Goal: Task Accomplishment & Management: Manage account settings

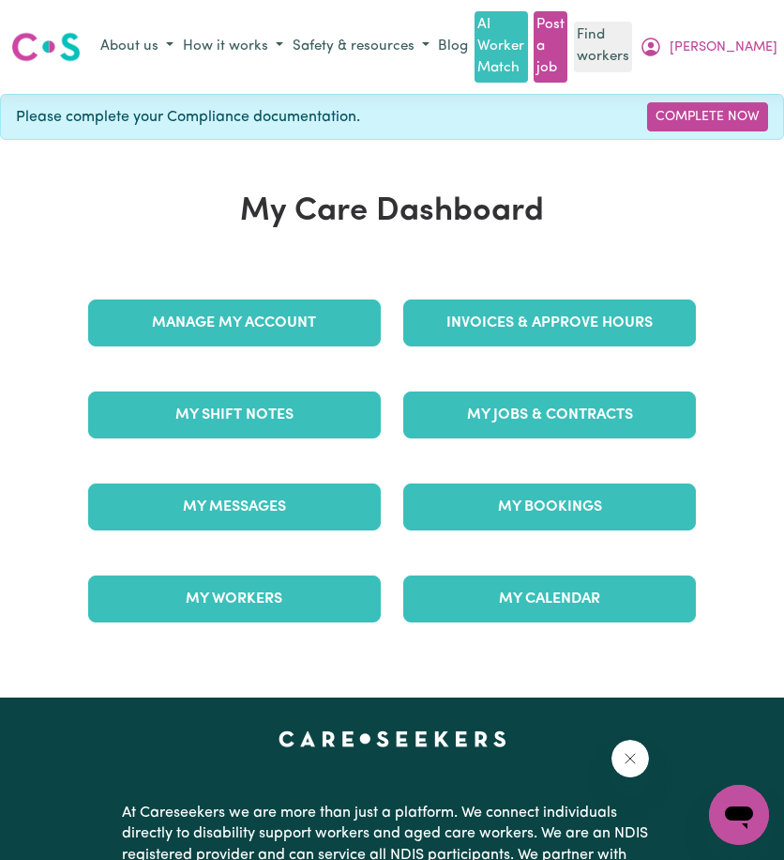
click at [522, 356] on div "Invoices & Approve Hours" at bounding box center [549, 323] width 315 height 92
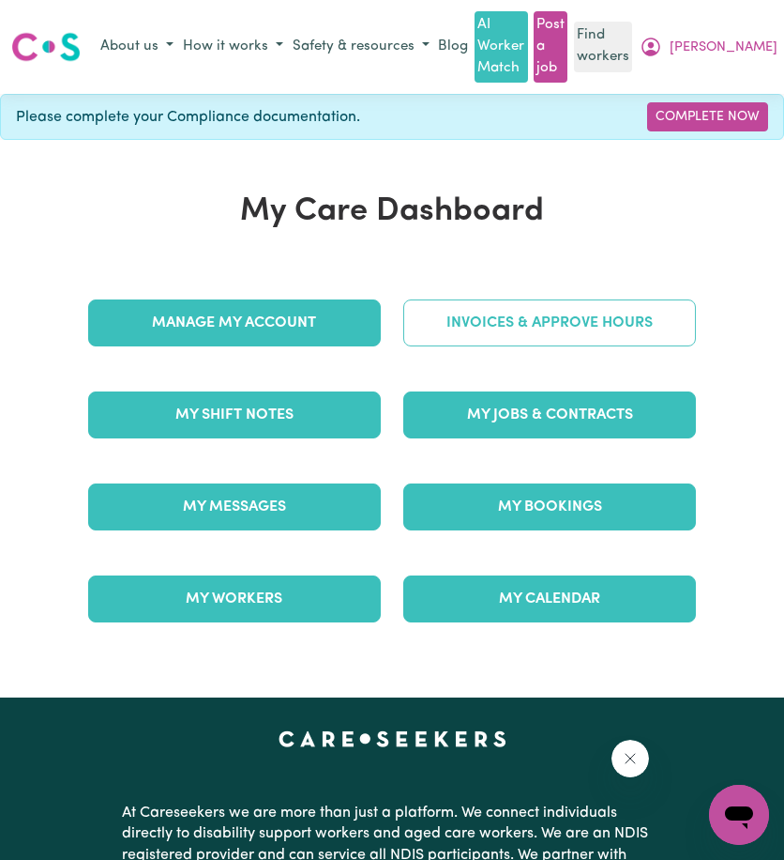
click at [529, 333] on link "Invoices & Approve Hours" at bounding box center [550, 322] width 293 height 47
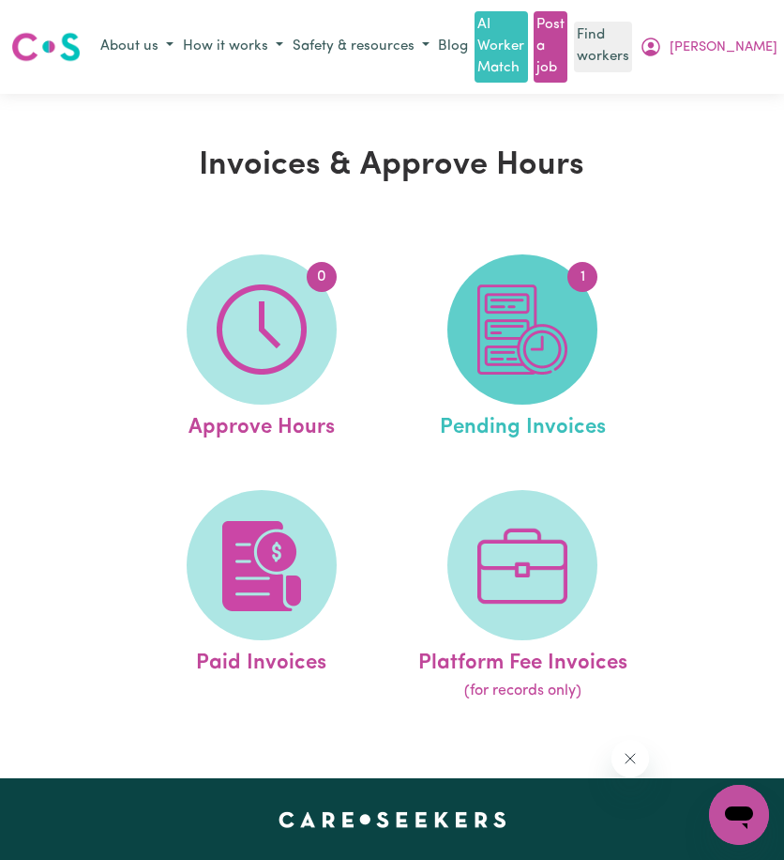
click at [505, 340] on img at bounding box center [523, 329] width 90 height 90
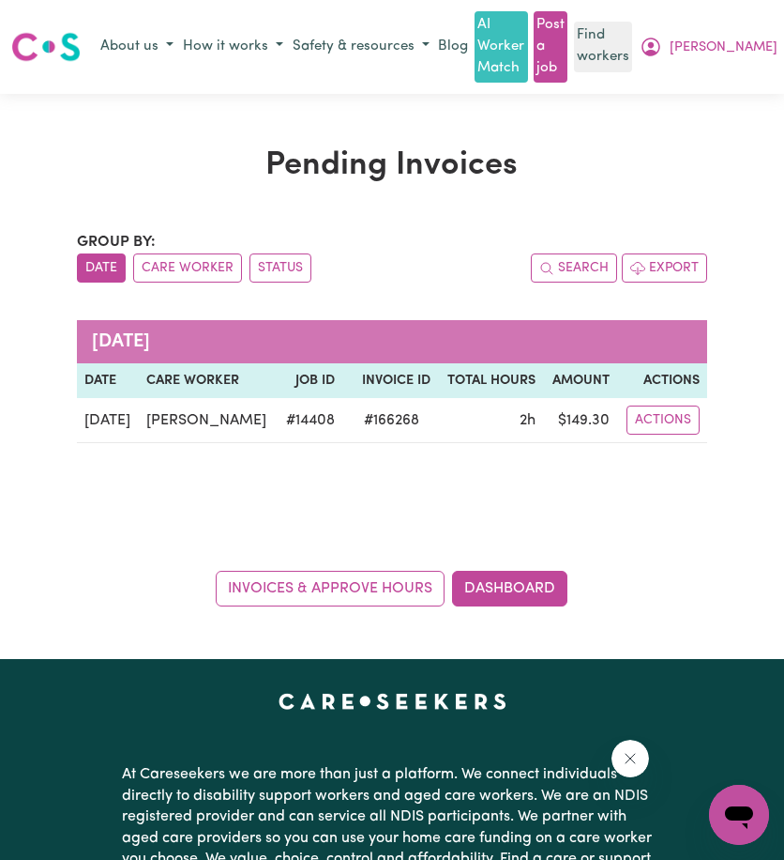
click at [716, 140] on div "Pending Invoices Group by: Date Care Worker Status Search Export [DATE] Date Ca…" at bounding box center [392, 376] width 784 height 565
click at [662, 55] on icon "My Account" at bounding box center [651, 47] width 23 height 23
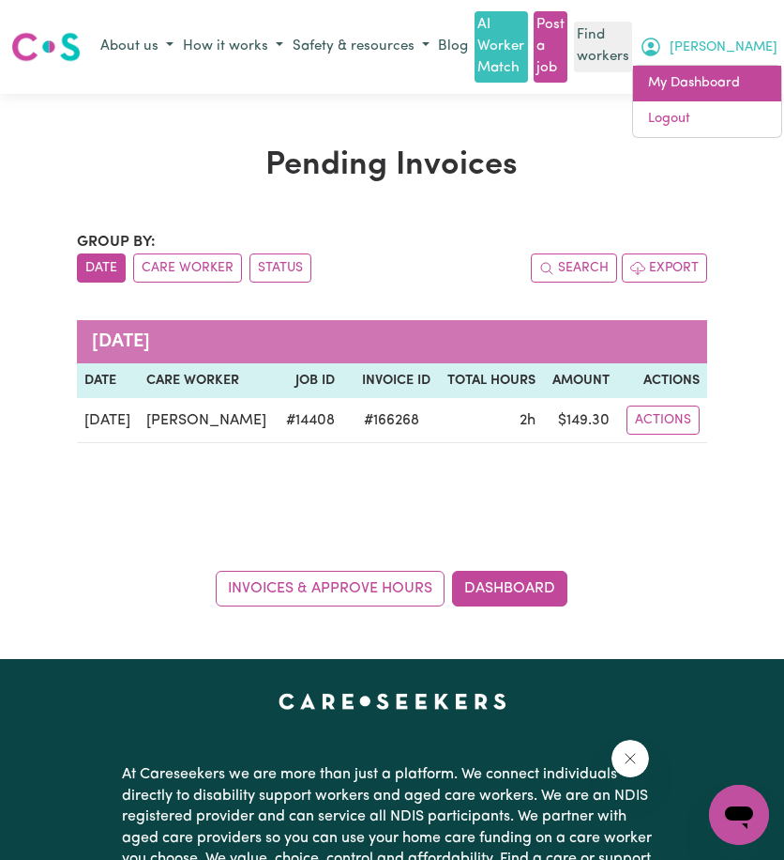
click at [736, 73] on link "My Dashboard" at bounding box center [707, 84] width 148 height 36
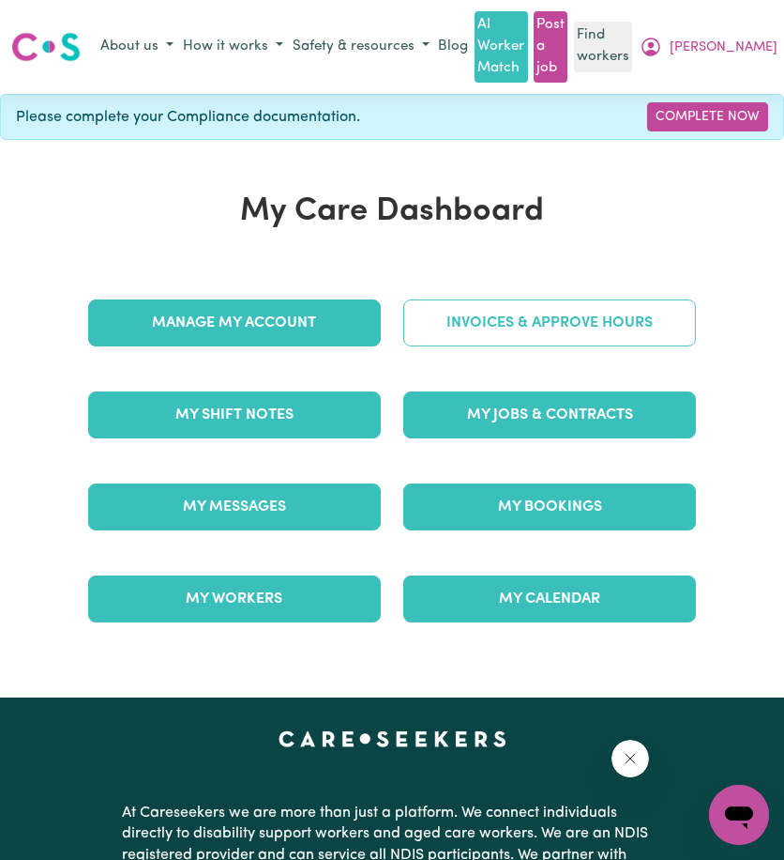
click at [503, 305] on link "Invoices & Approve Hours" at bounding box center [550, 322] width 293 height 47
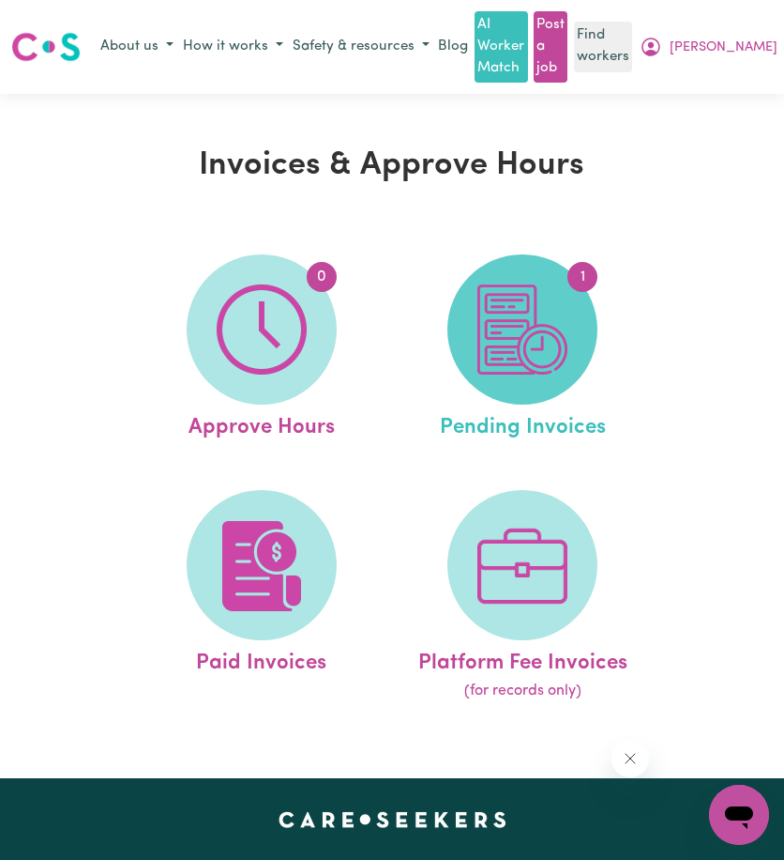
click at [550, 356] on img at bounding box center [523, 329] width 90 height 90
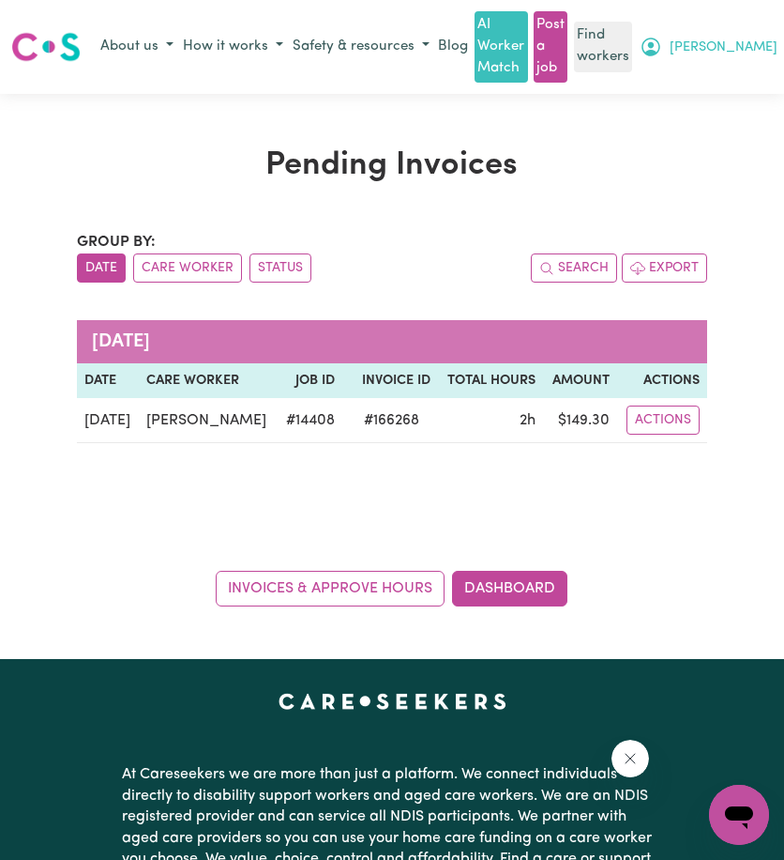
click at [662, 55] on icon "My Account" at bounding box center [651, 47] width 23 height 23
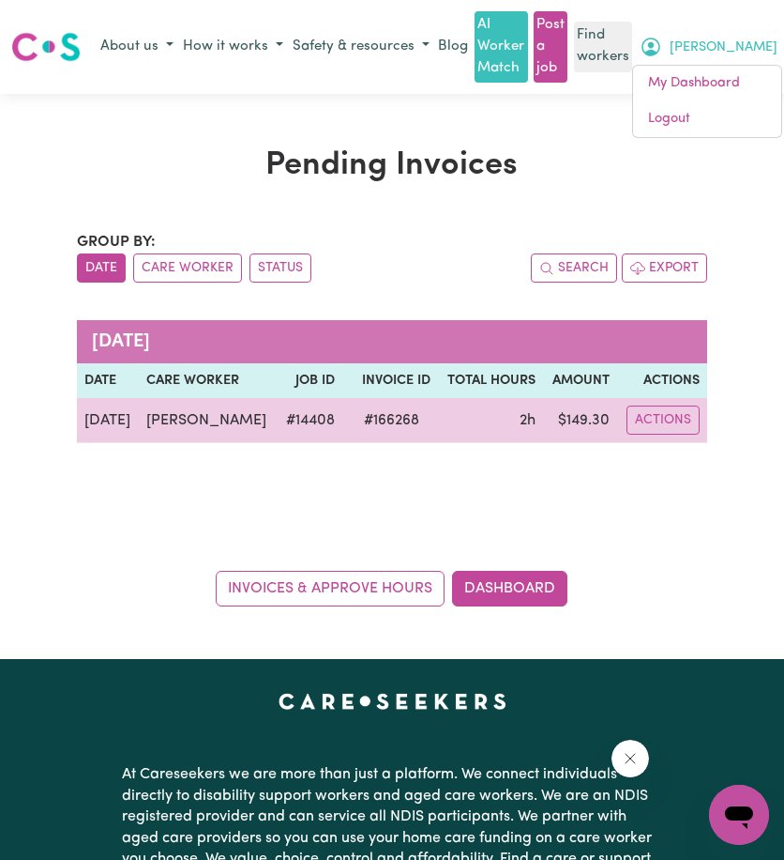
click at [367, 419] on span "# 166268" at bounding box center [392, 420] width 78 height 23
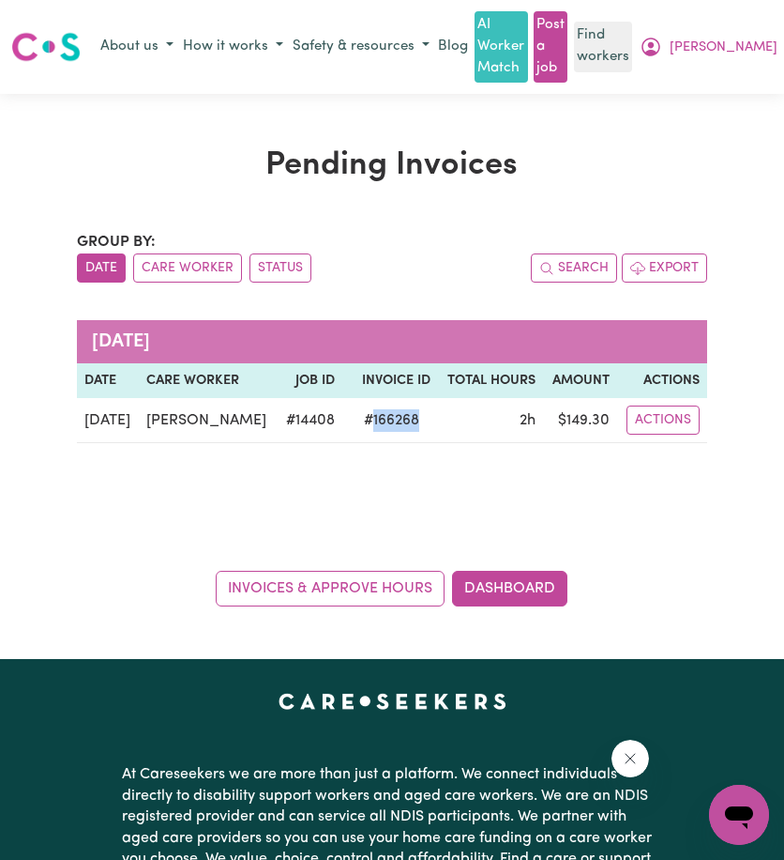
copy span "166268"
click at [419, 224] on div "Pending Invoices Group by: Date Care Worker Status Search Export [DATE] Date Ca…" at bounding box center [393, 376] width 654 height 460
click at [762, 38] on span "[PERSON_NAME]" at bounding box center [724, 48] width 108 height 21
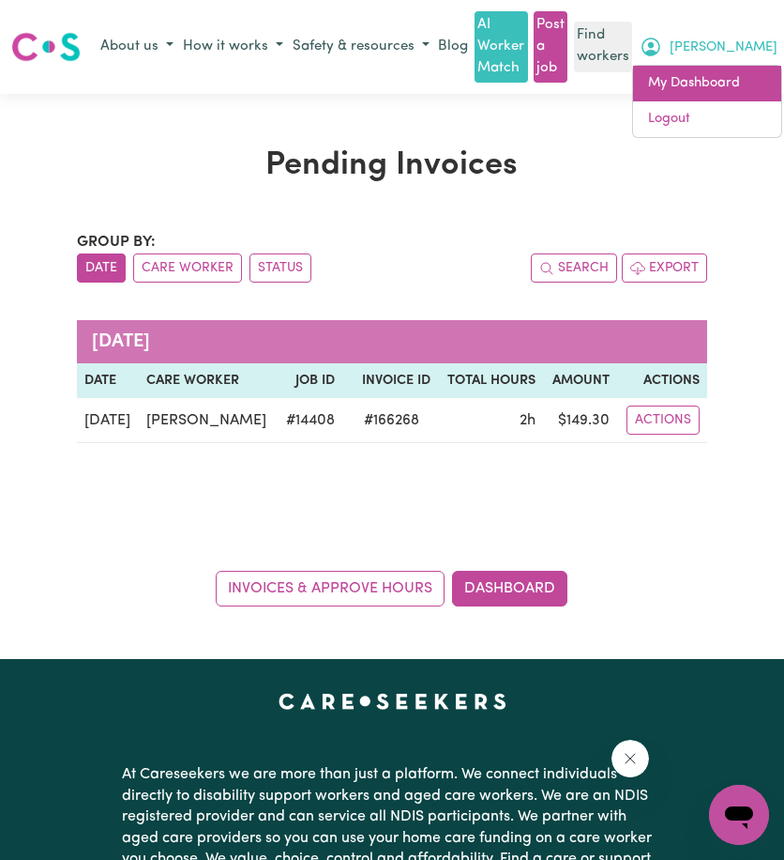
click at [734, 76] on link "My Dashboard" at bounding box center [707, 84] width 148 height 36
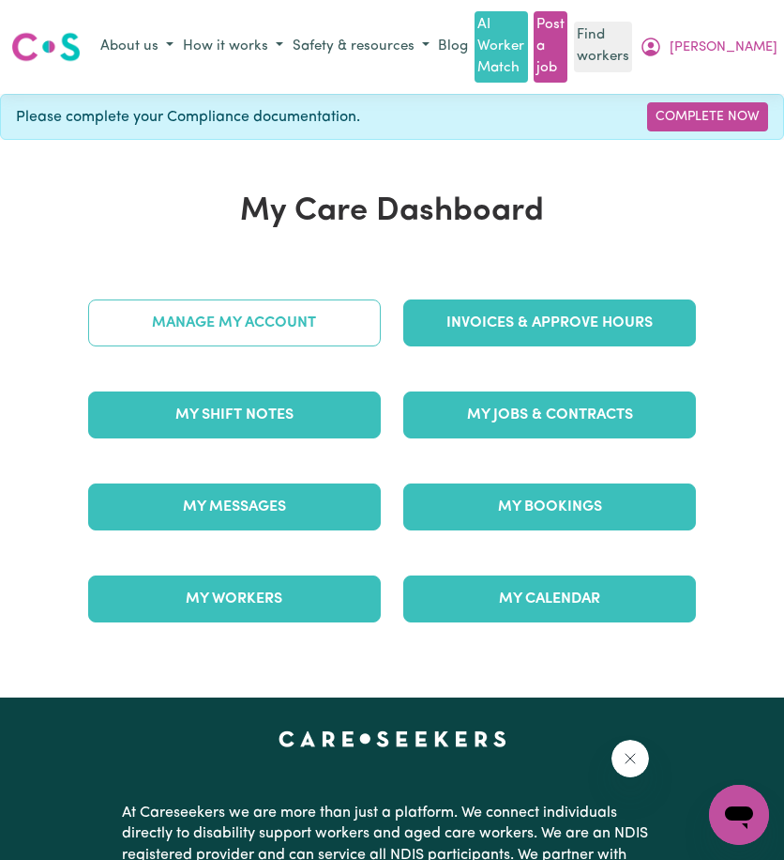
click at [227, 310] on link "Manage My Account" at bounding box center [234, 322] width 293 height 47
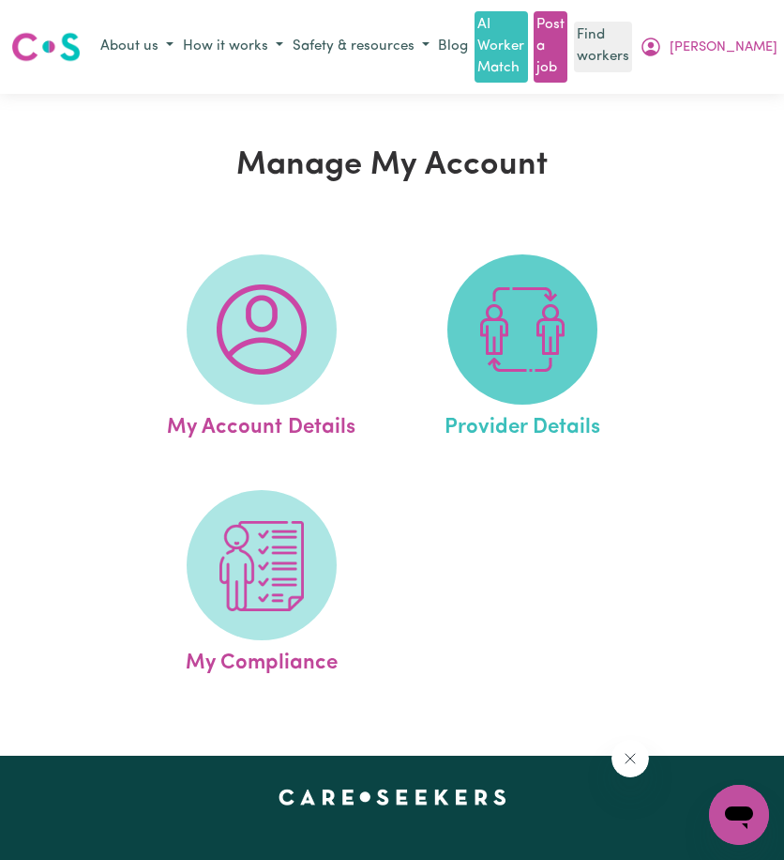
click at [501, 297] on img at bounding box center [523, 329] width 90 height 90
select select "NDIS_FUNDING_PLAN_MANAGED"
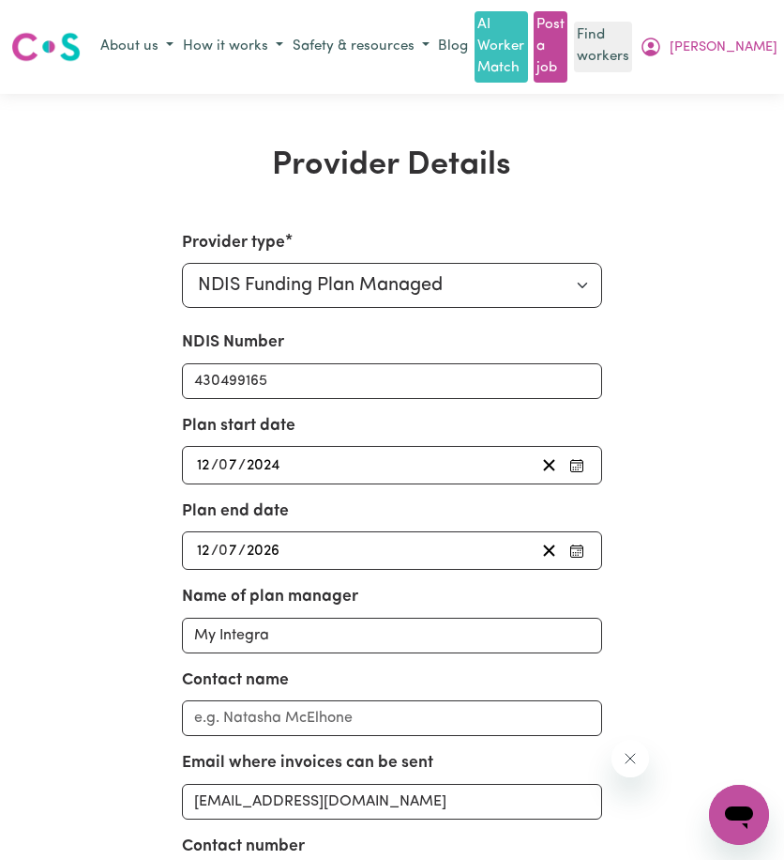
scroll to position [0, 18]
click at [738, 52] on button "[PERSON_NAME]" at bounding box center [708, 47] width 147 height 32
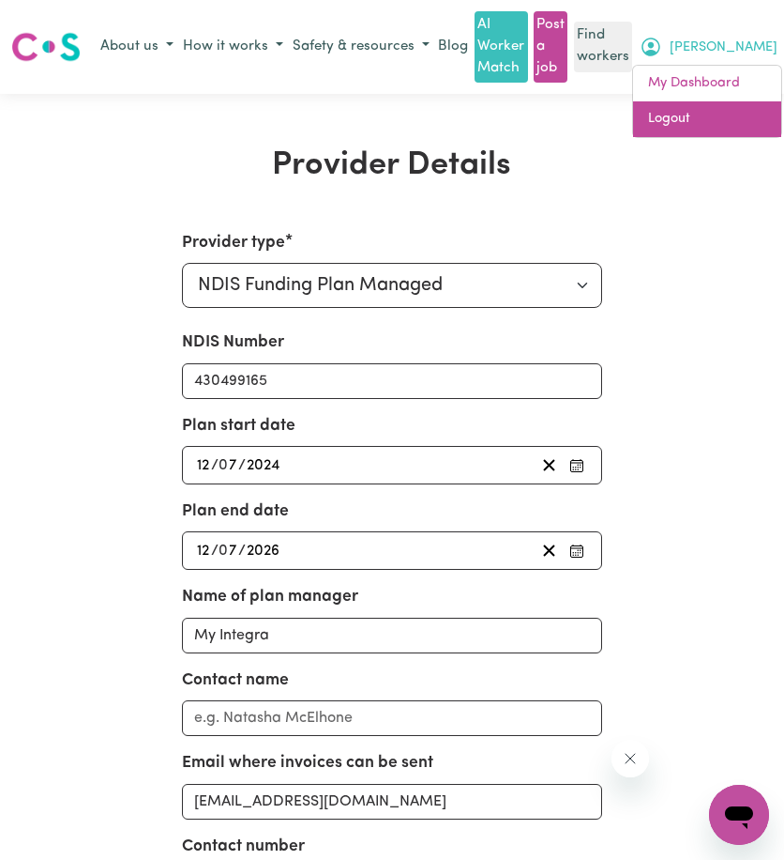
click at [697, 127] on link "Logout" at bounding box center [707, 119] width 148 height 36
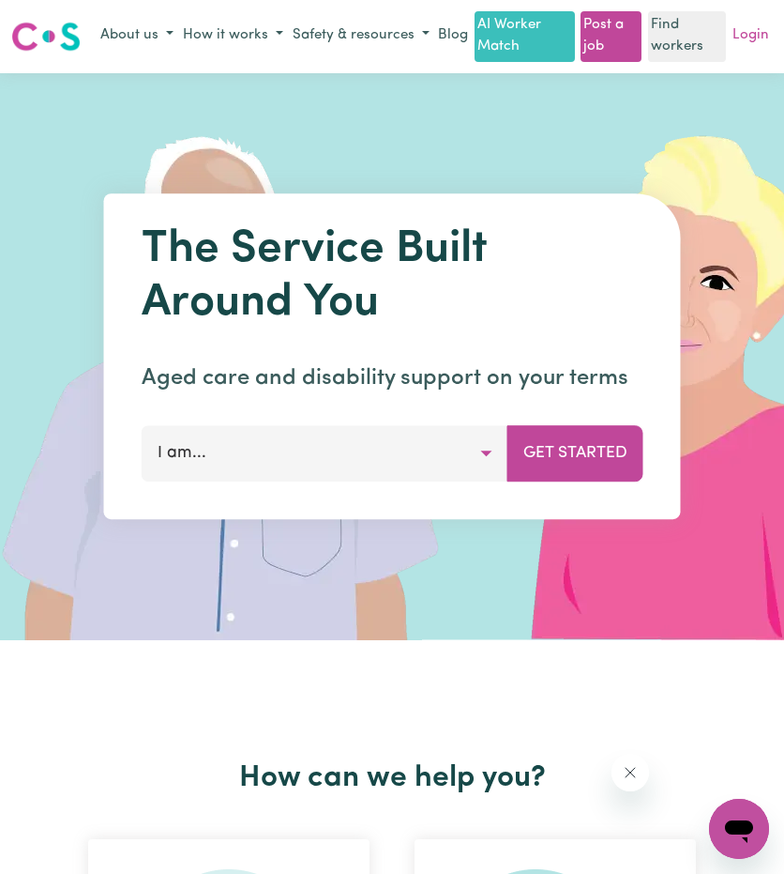
click at [754, 51] on link "Login" at bounding box center [751, 36] width 44 height 29
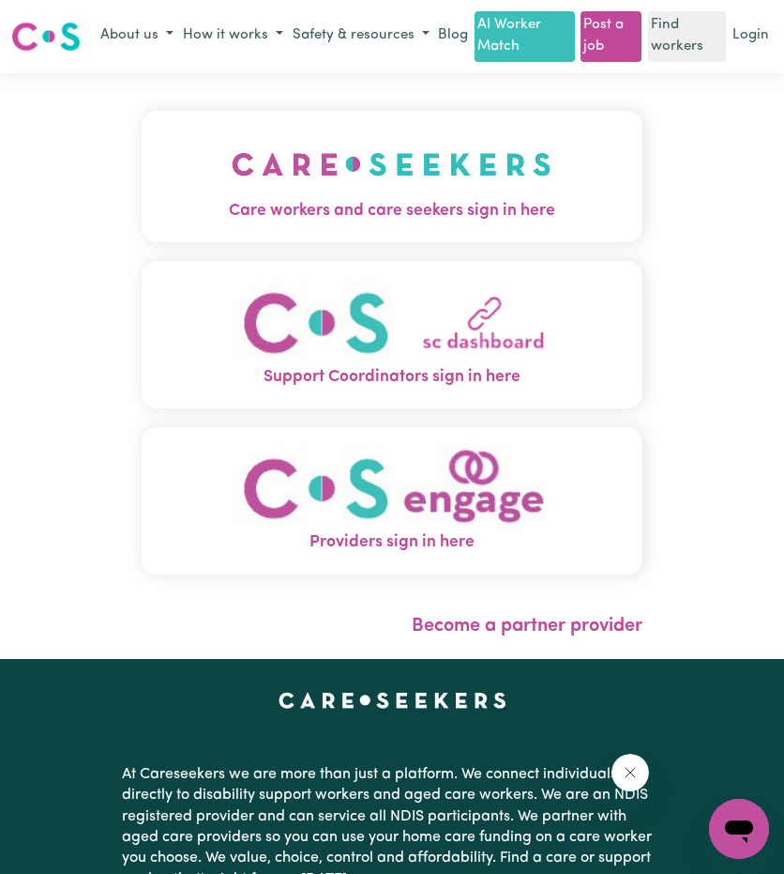
click at [496, 199] on img "Care workers and care seekers sign in here" at bounding box center [392, 163] width 320 height 69
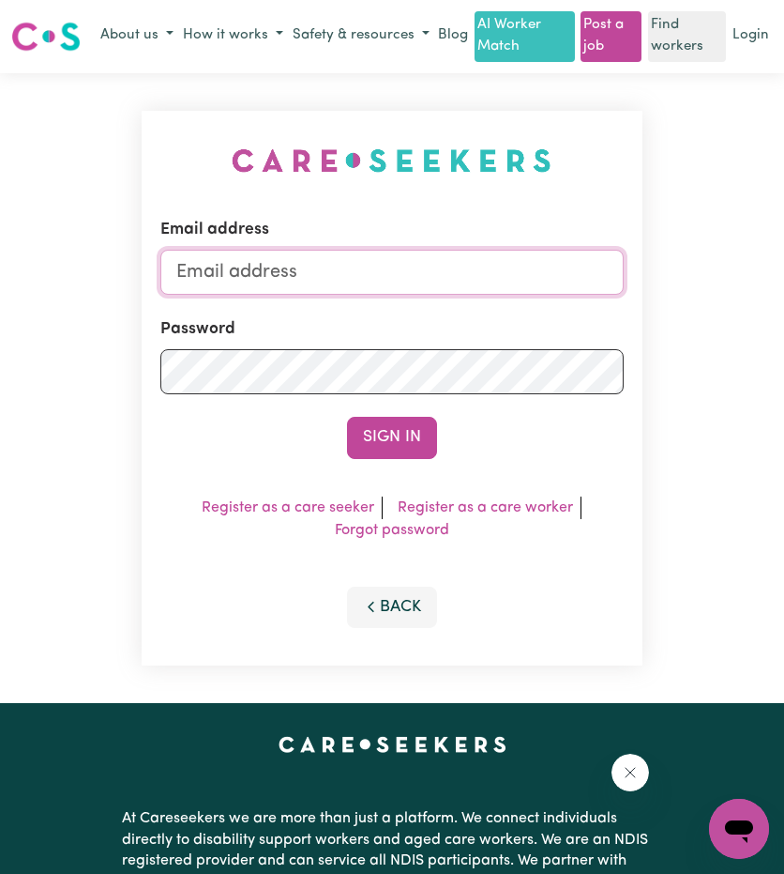
click at [375, 290] on input "Email address" at bounding box center [391, 272] width 463 height 45
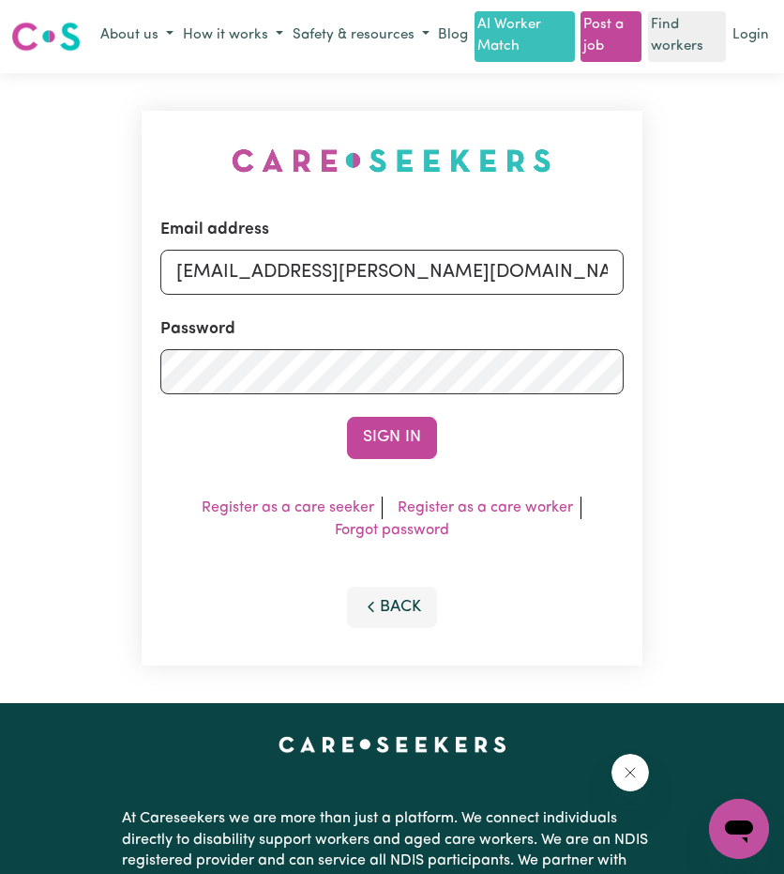
drag, startPoint x: 268, startPoint y: 296, endPoint x: 716, endPoint y: 321, distance: 448.3
click at [719, 324] on div "Email address [EMAIL_ADDRESS][PERSON_NAME][DOMAIN_NAME] Password Sign In Regist…" at bounding box center [392, 388] width 784 height 631
type input "[EMAIL_ADDRESS][DOMAIN_NAME]"
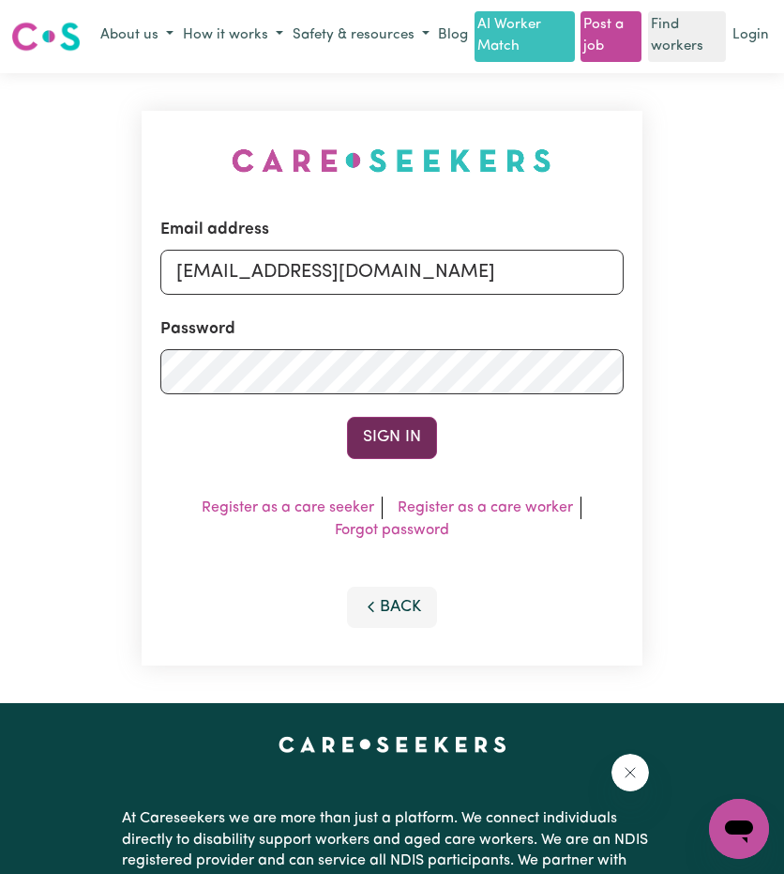
click at [381, 447] on button "Sign In" at bounding box center [392, 437] width 90 height 41
